Goal: Navigation & Orientation: Understand site structure

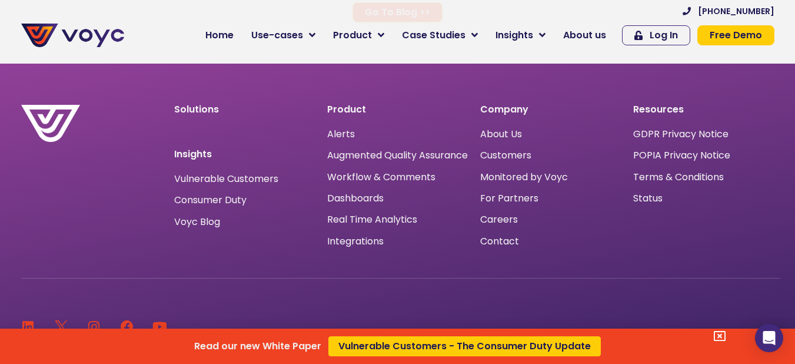
scroll to position [7884, 0]
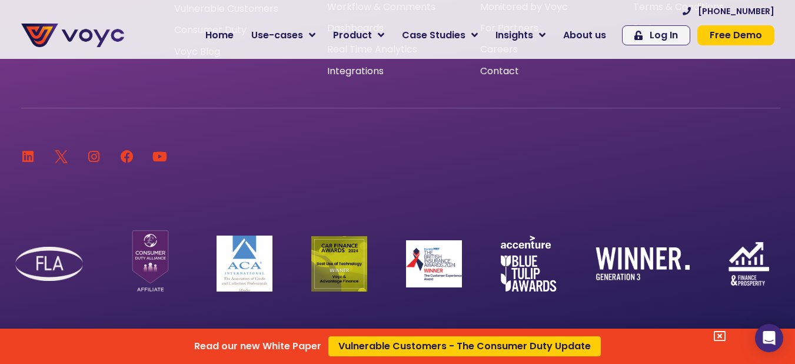
click at [368, 33] on div "Read our new White Paper Vulnerable Customers - The Consumer Duty Update" at bounding box center [397, 182] width 795 height 364
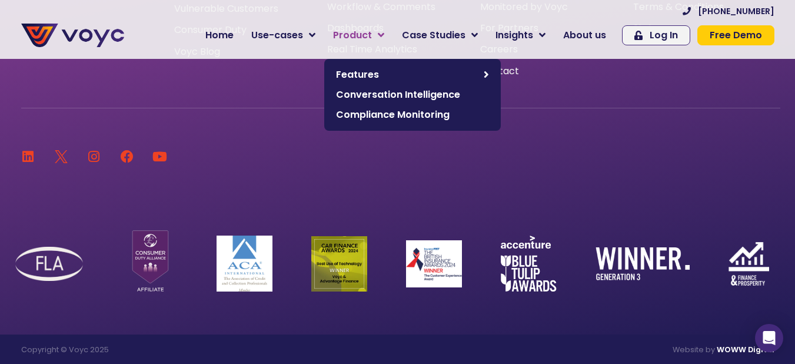
click at [384, 33] on icon at bounding box center [381, 35] width 6 height 11
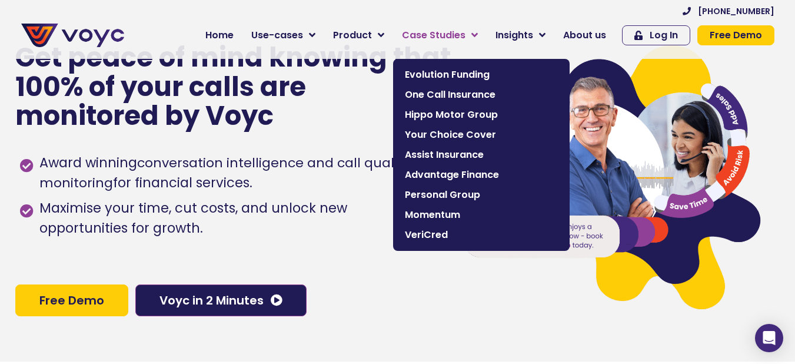
click at [477, 30] on icon at bounding box center [474, 35] width 6 height 11
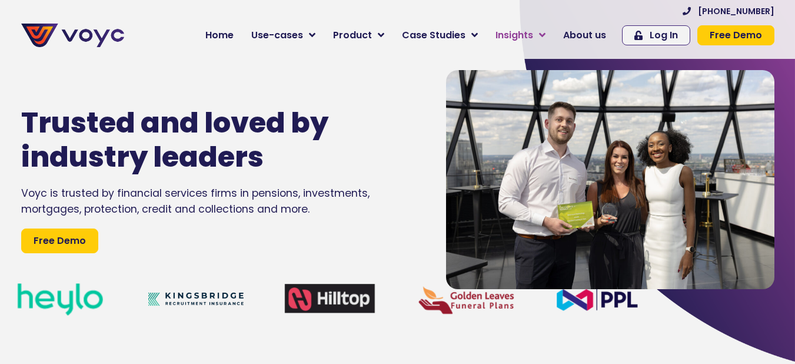
click at [544, 31] on link "Insights" at bounding box center [521, 36] width 68 height 24
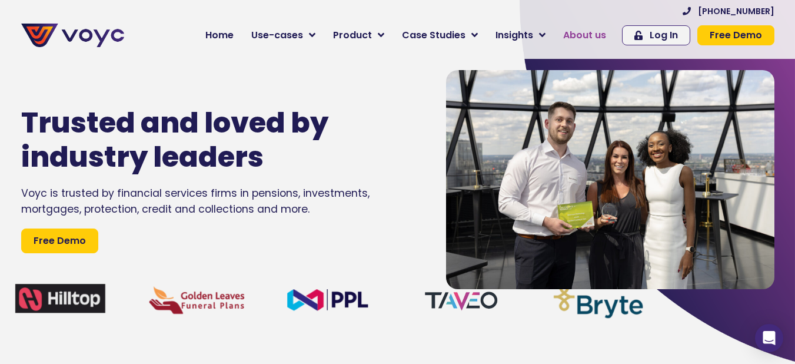
click at [588, 32] on span "About us" at bounding box center [584, 35] width 43 height 14
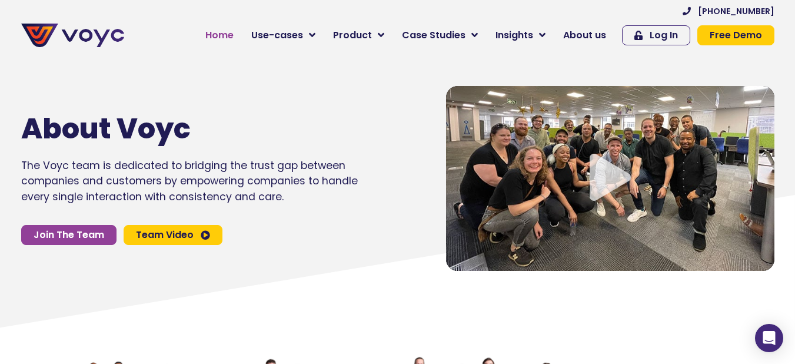
click at [224, 41] on span "Home" at bounding box center [219, 35] width 28 height 14
